Goal: Task Accomplishment & Management: Complete application form

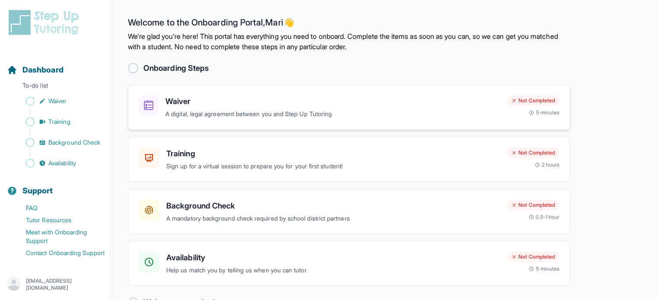
click at [291, 98] on h3 "Waiver" at bounding box center [332, 101] width 335 height 12
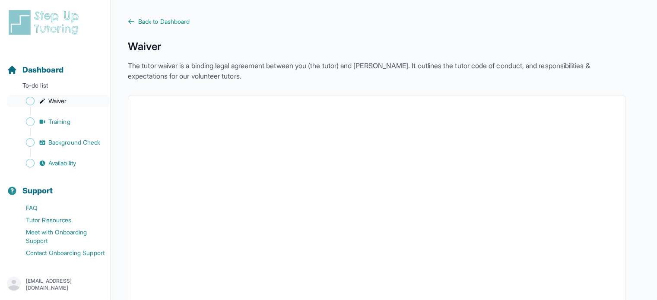
click at [56, 100] on span "Waiver" at bounding box center [57, 101] width 18 height 9
click at [48, 122] on span "Training" at bounding box center [59, 121] width 22 height 9
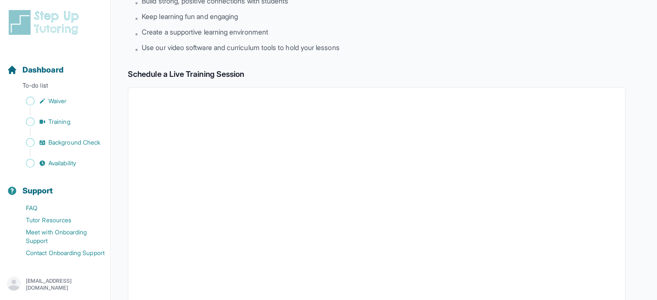
scroll to position [48, 0]
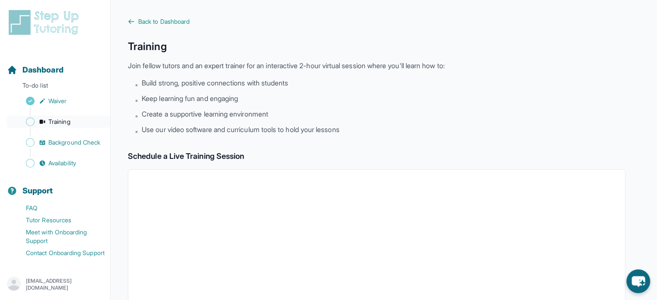
click at [64, 125] on span "Training" at bounding box center [59, 121] width 22 height 9
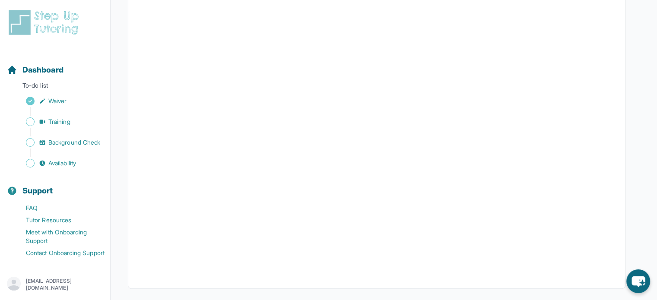
scroll to position [259, 0]
click at [55, 138] on span "Background Check" at bounding box center [74, 142] width 52 height 9
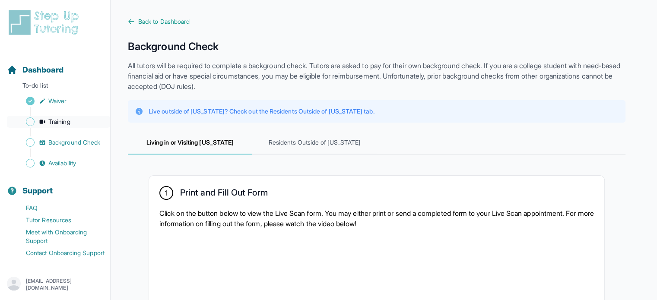
click at [66, 125] on span "Training" at bounding box center [59, 121] width 22 height 9
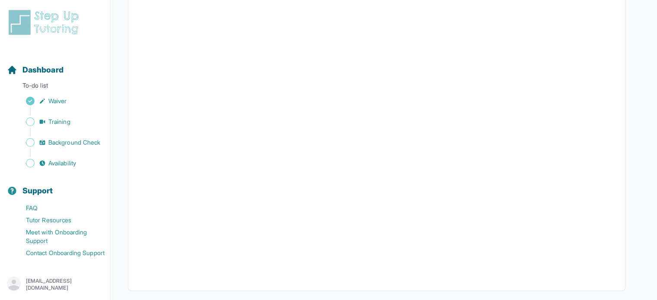
scroll to position [259, 0]
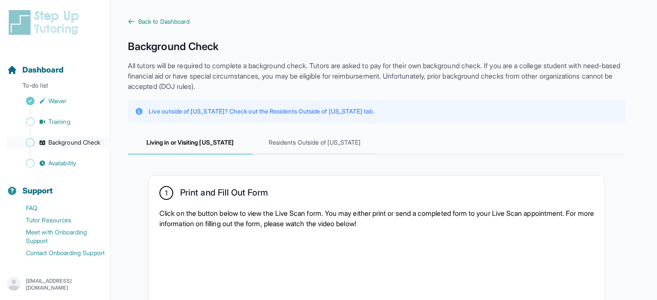
click at [60, 146] on span "Background Check" at bounding box center [74, 142] width 52 height 9
click at [68, 147] on span "Background Check" at bounding box center [74, 142] width 52 height 9
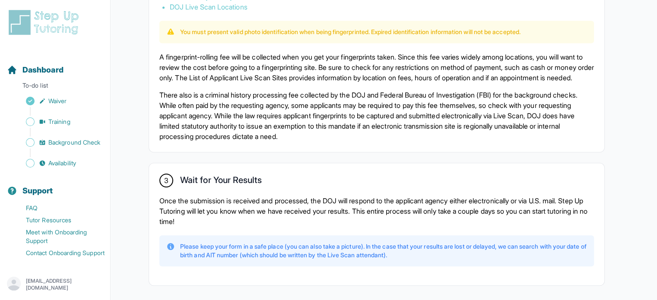
scroll to position [630, 0]
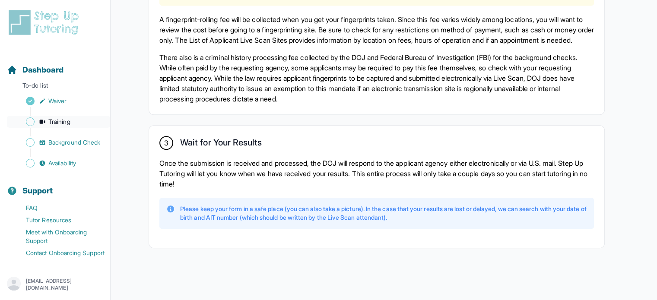
click at [74, 118] on link "Training" at bounding box center [58, 122] width 103 height 12
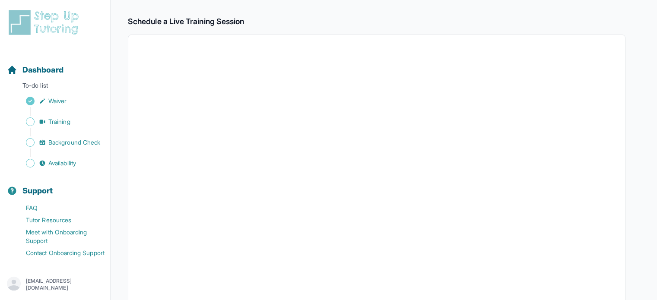
scroll to position [135, 0]
click at [54, 123] on span "Training" at bounding box center [59, 121] width 22 height 9
click at [44, 146] on icon "Sidebar" at bounding box center [42, 142] width 7 height 7
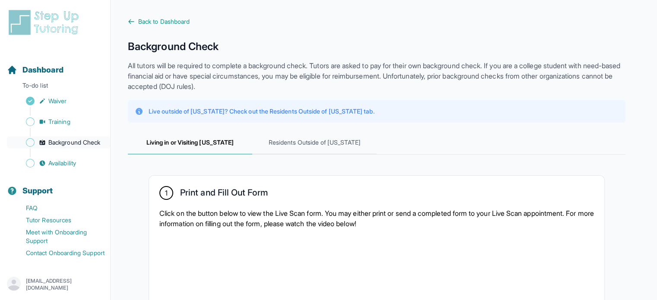
click at [79, 147] on span "Background Check" at bounding box center [74, 142] width 52 height 9
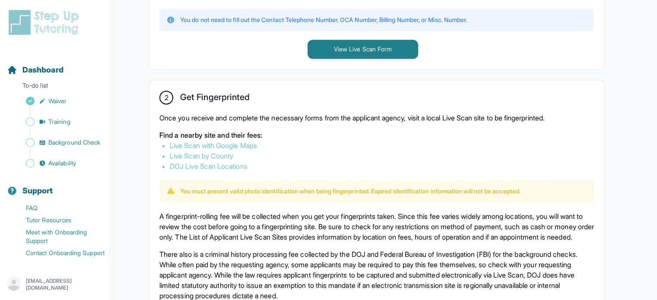
scroll to position [389, 0]
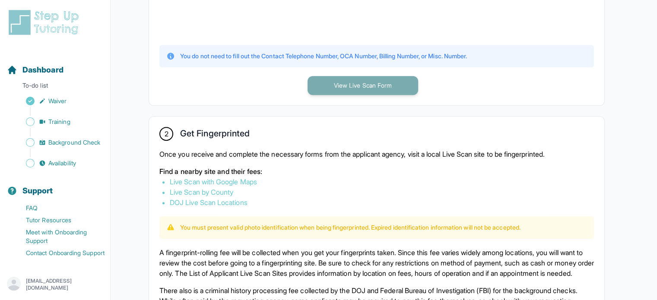
click at [333, 88] on button "View Live Scan Form" at bounding box center [362, 85] width 111 height 19
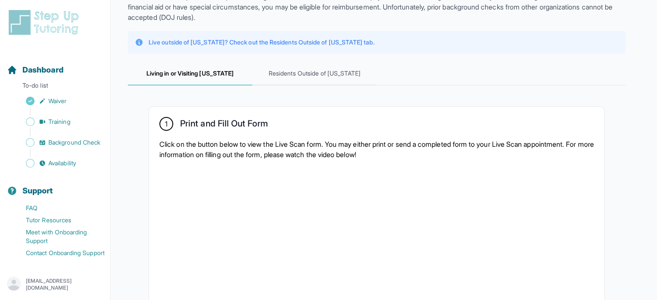
scroll to position [69, 0]
click at [316, 75] on span "Residents Outside of [US_STATE]" at bounding box center [314, 73] width 124 height 23
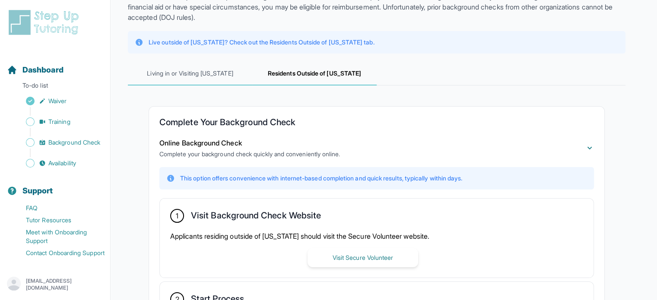
click at [173, 68] on span "Living in or Visiting [US_STATE]" at bounding box center [190, 73] width 124 height 23
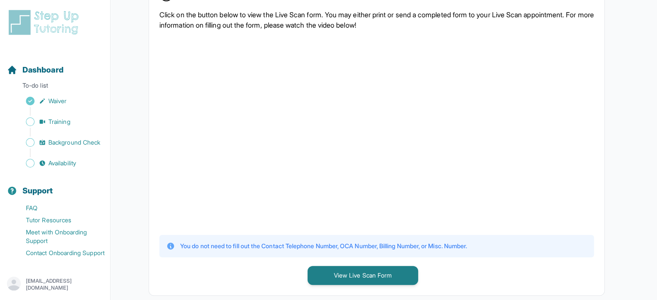
scroll to position [285, 0]
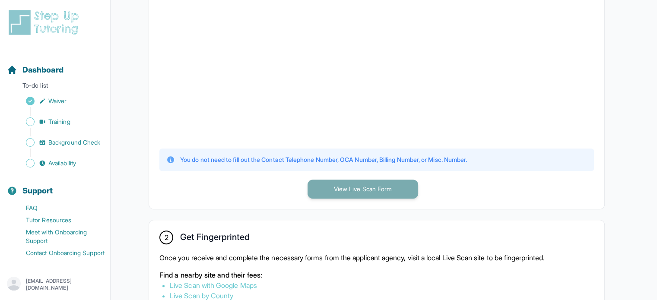
click at [364, 187] on button "View Live Scan Form" at bounding box center [362, 189] width 111 height 19
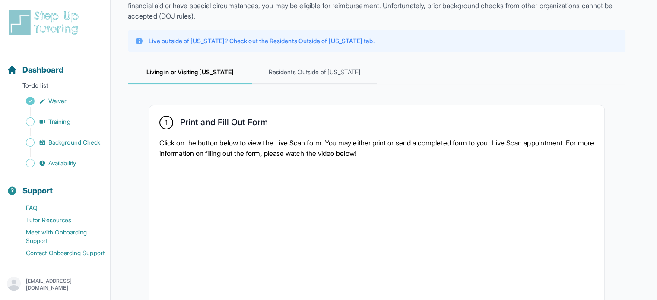
scroll to position [69, 0]
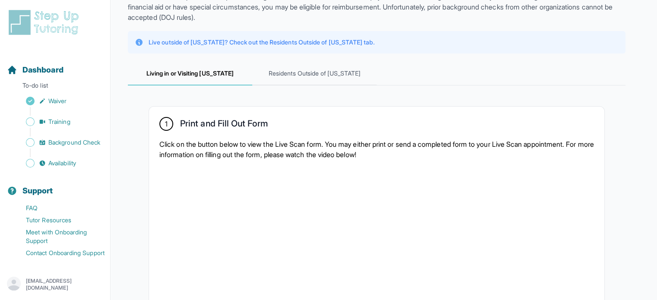
click at [53, 181] on button "Support" at bounding box center [54, 185] width 103 height 29
click at [57, 167] on span "Availability" at bounding box center [62, 163] width 28 height 9
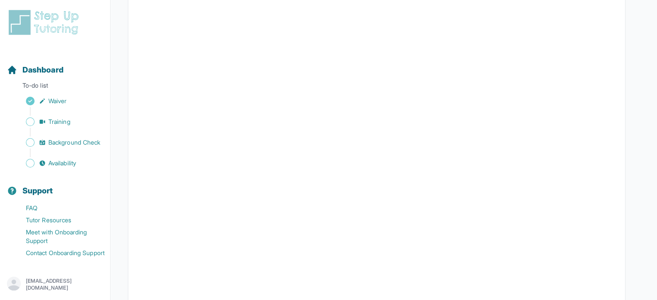
scroll to position [201, 0]
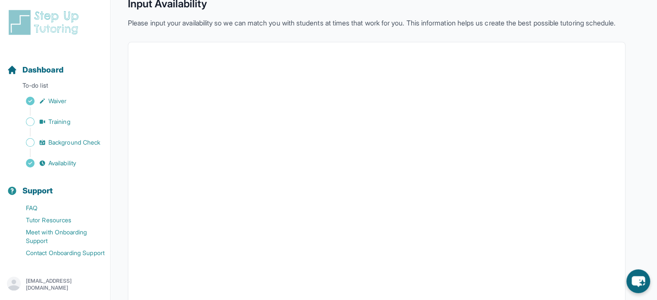
scroll to position [86, 0]
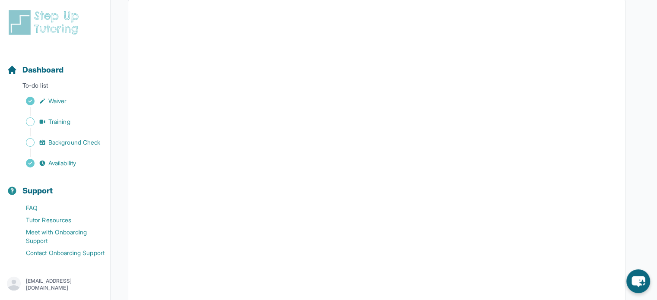
click at [66, 128] on div "Sidebar" at bounding box center [57, 132] width 100 height 9
click at [66, 126] on link "Training" at bounding box center [58, 122] width 103 height 12
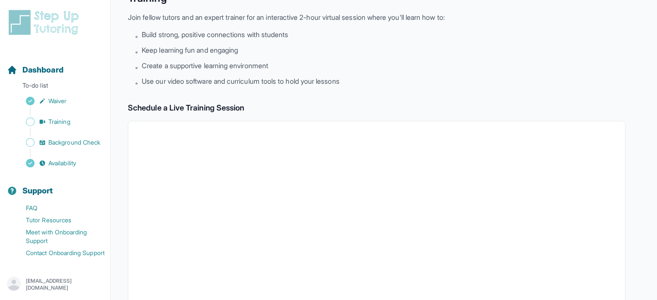
scroll to position [5, 0]
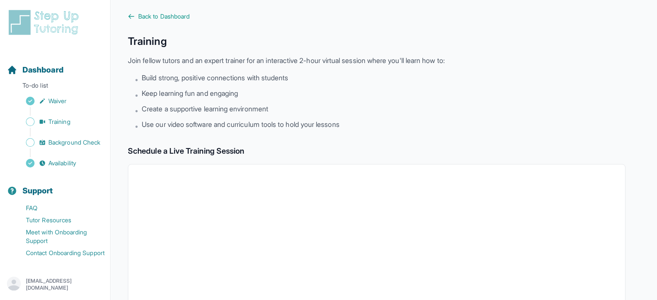
click at [152, 118] on ul "• Build strong, positive connections with students • Keep learning fun and enga…" at bounding box center [380, 102] width 490 height 59
click at [148, 123] on span "Use our video software and curriculum tools to hold your lessons" at bounding box center [240, 124] width 197 height 10
click at [62, 147] on span "Background Check" at bounding box center [74, 142] width 52 height 9
